Goal: Task Accomplishment & Management: Manage account settings

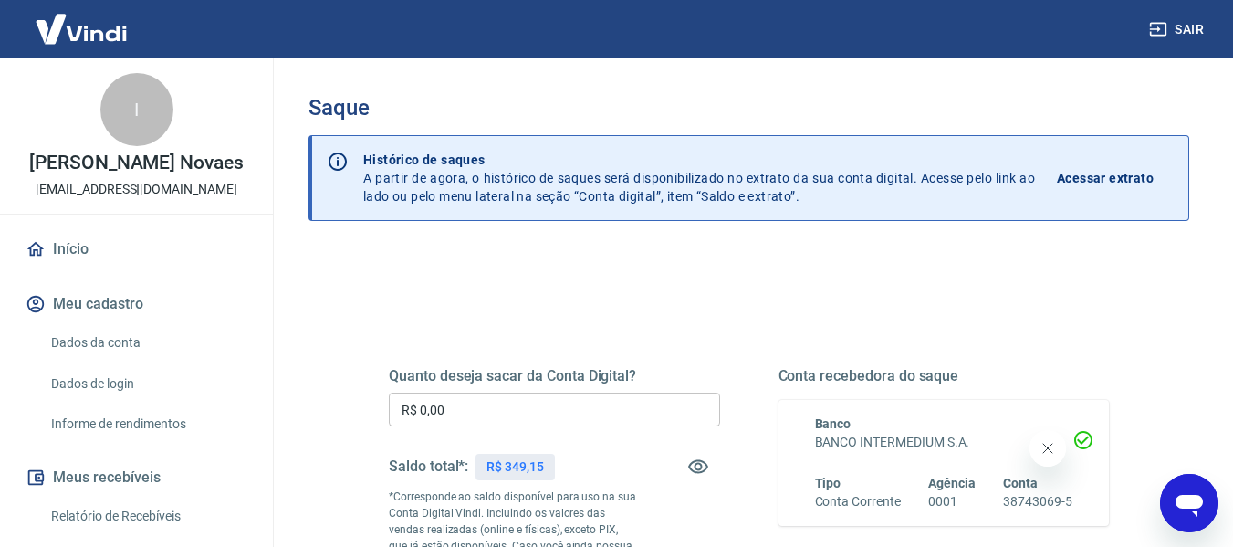
click at [560, 406] on input "R$ 0,00" at bounding box center [554, 410] width 331 height 34
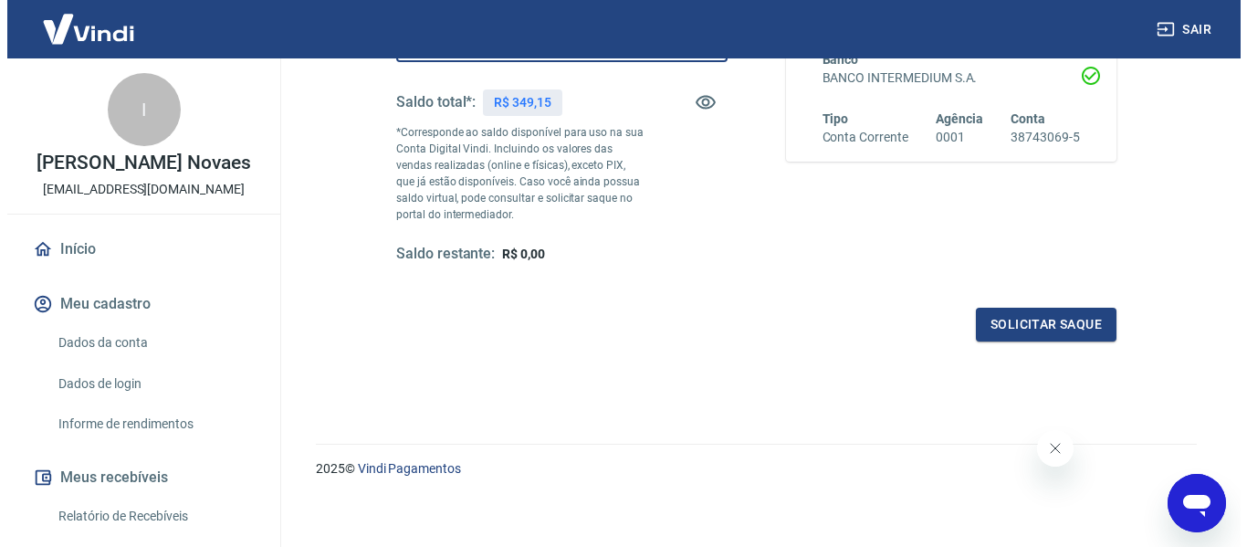
scroll to position [365, 0]
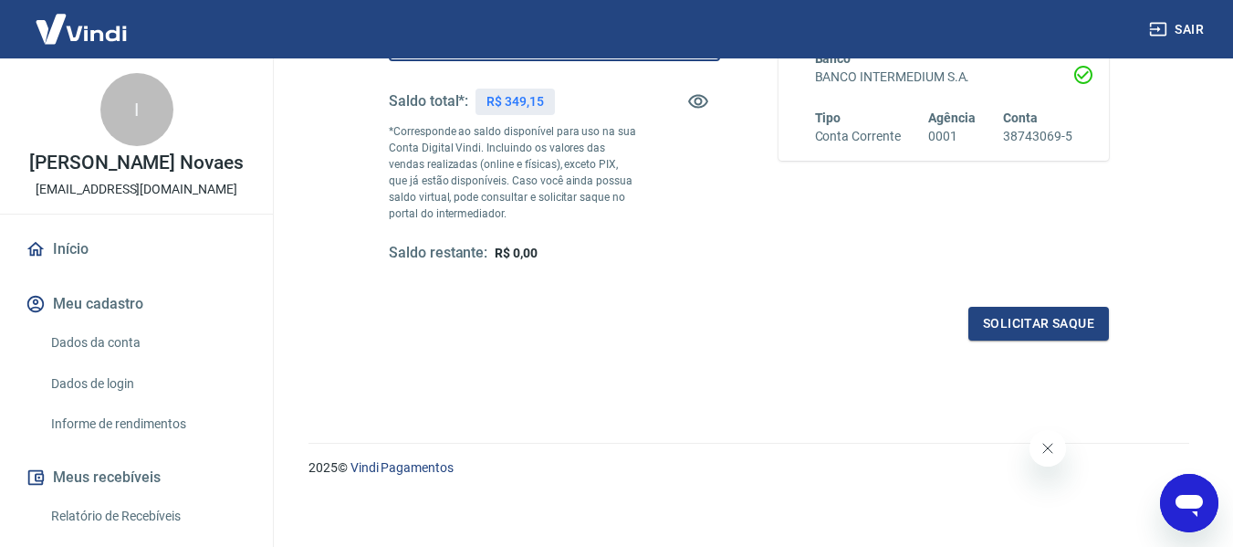
type input "R$ 349,15"
click at [1055, 453] on button "Fechar mensagem da empresa" at bounding box center [1047, 448] width 37 height 37
click at [1001, 313] on button "Solicitar saque" at bounding box center [1039, 324] width 141 height 34
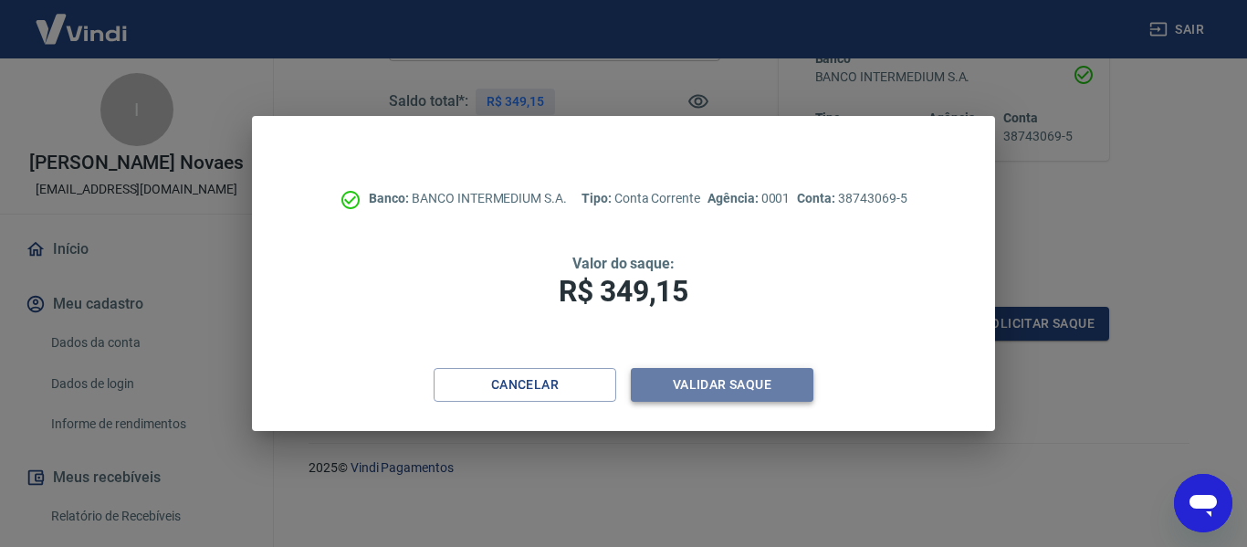
click at [728, 388] on button "Validar saque" at bounding box center [722, 385] width 183 height 34
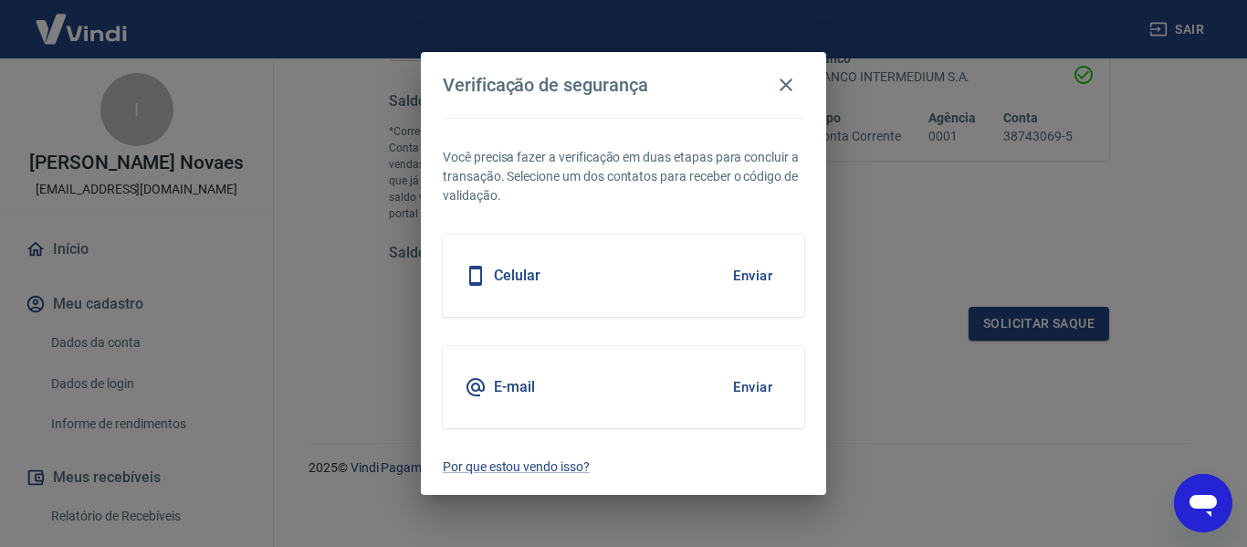
click at [746, 372] on button "Enviar" at bounding box center [752, 387] width 59 height 38
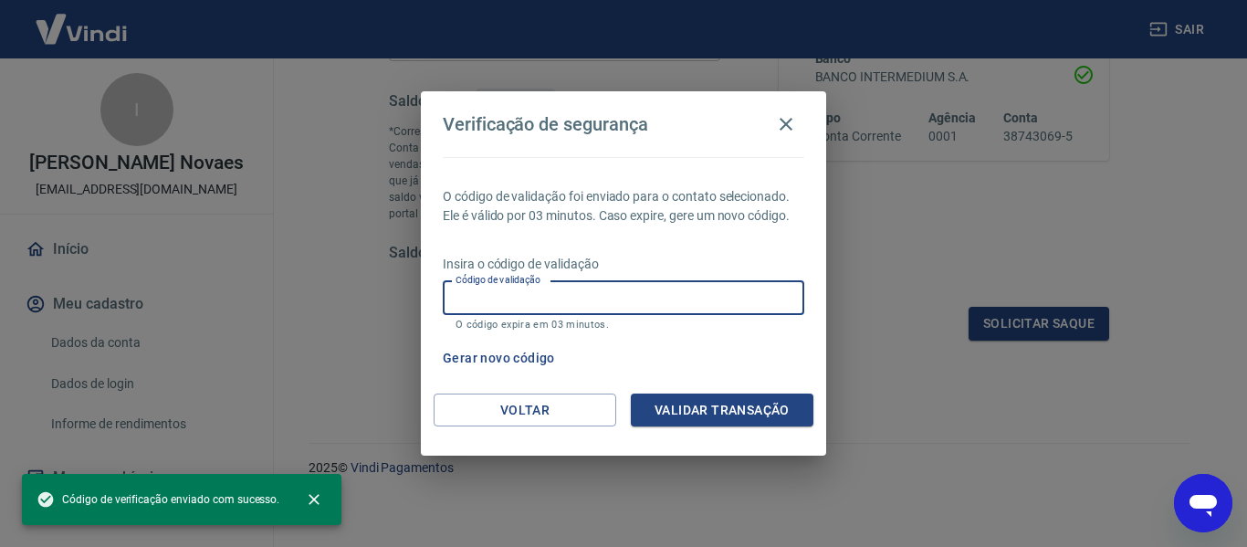
click at [720, 303] on input "Código de validação" at bounding box center [623, 298] width 361 height 34
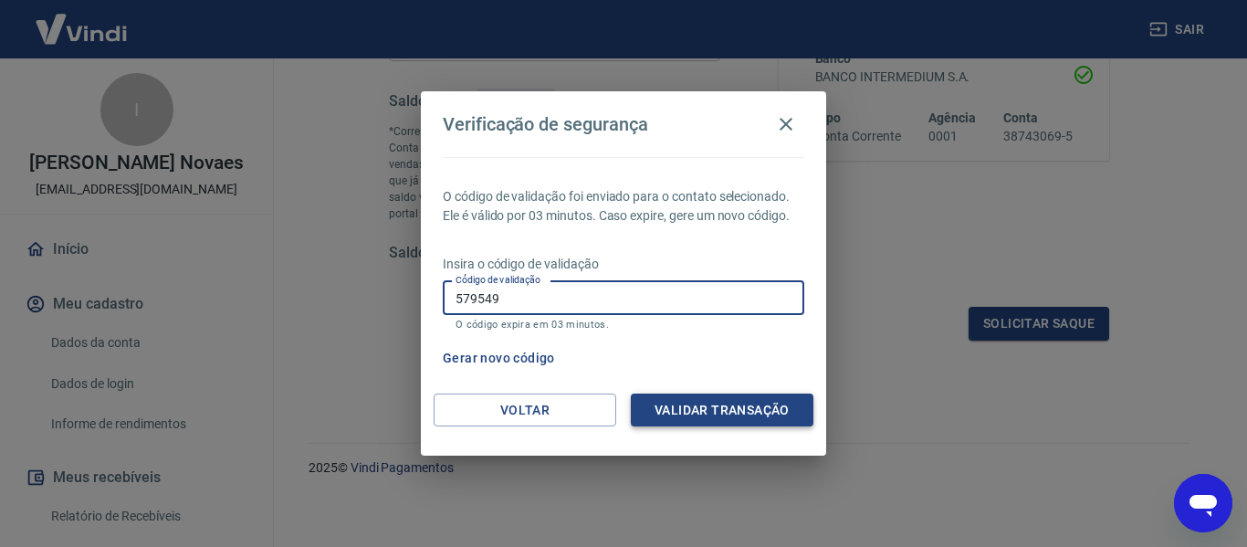
type input "579549"
click at [707, 403] on button "Validar transação" at bounding box center [722, 410] width 183 height 34
